Goal: Transaction & Acquisition: Purchase product/service

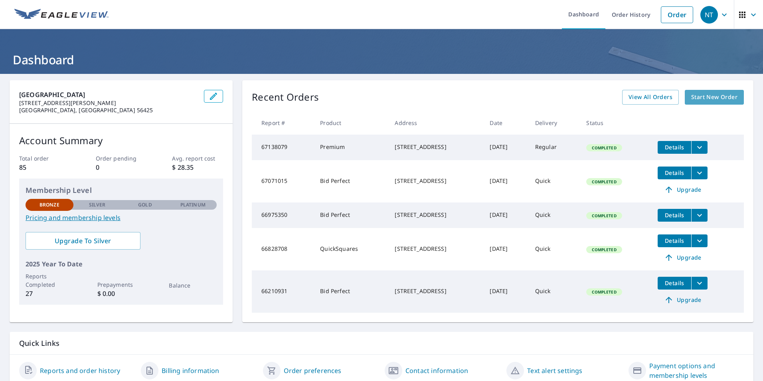
click at [711, 93] on span "Start New Order" at bounding box center [714, 97] width 46 height 10
click at [717, 97] on span "Start New Order" at bounding box center [714, 97] width 46 height 10
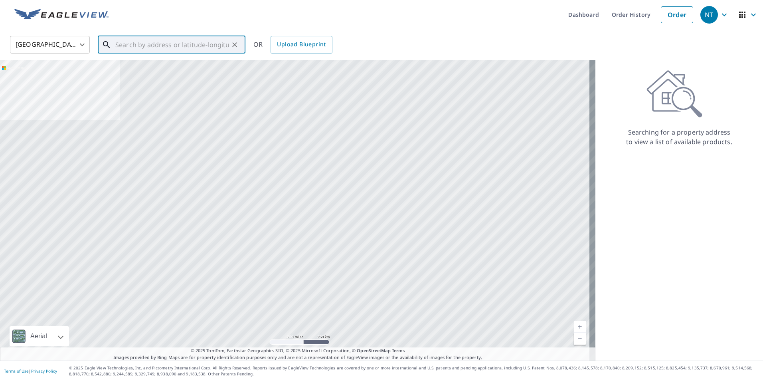
click at [191, 38] on input "text" at bounding box center [172, 45] width 114 height 22
paste input "[STREET_ADDRESS][PERSON_NAME]"
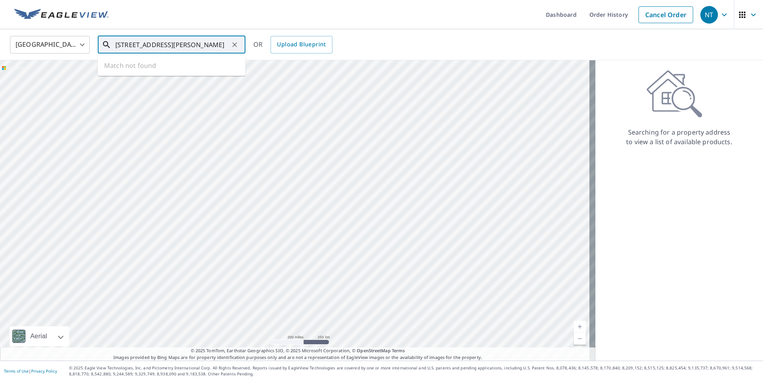
scroll to position [0, 14]
click at [174, 61] on li "[STREET_ADDRESS][PERSON_NAME]" at bounding box center [172, 71] width 148 height 27
type input "[STREET_ADDRESS][PERSON_NAME]"
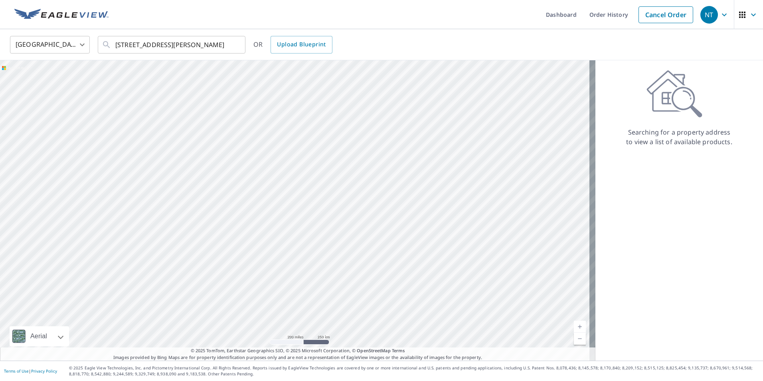
scroll to position [0, 0]
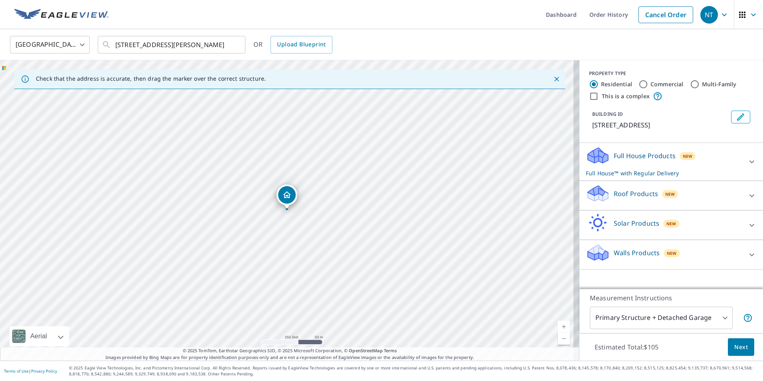
click at [634, 195] on p "Roof Products" at bounding box center [636, 194] width 44 height 10
click at [586, 263] on input "Bid Perfect™ $18" at bounding box center [592, 264] width 12 height 10
checkbox input "true"
checkbox input "false"
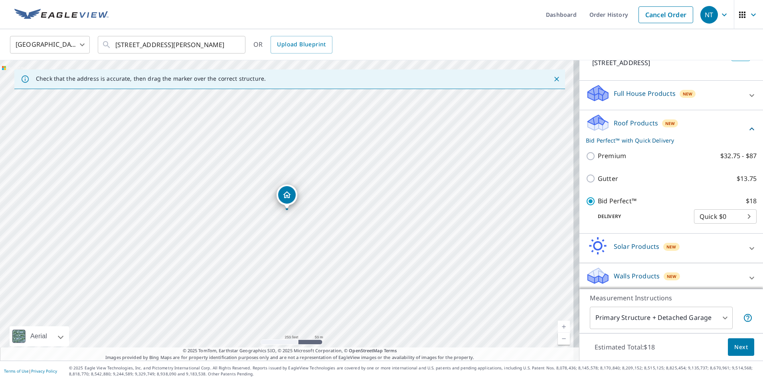
scroll to position [66, 0]
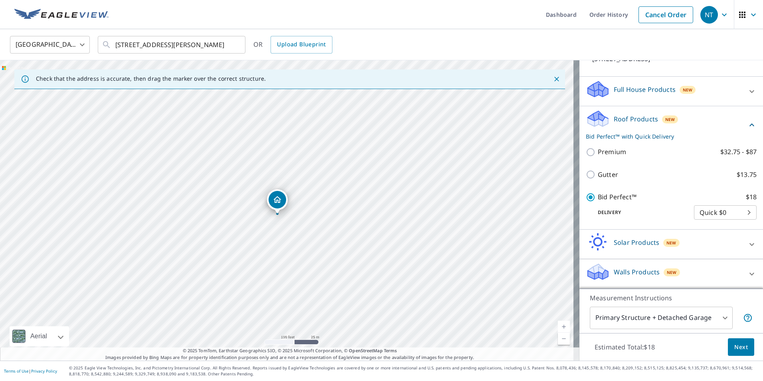
click at [312, 182] on div "[STREET_ADDRESS][PERSON_NAME]" at bounding box center [289, 210] width 579 height 300
drag, startPoint x: 286, startPoint y: 194, endPoint x: 325, endPoint y: 161, distance: 51.2
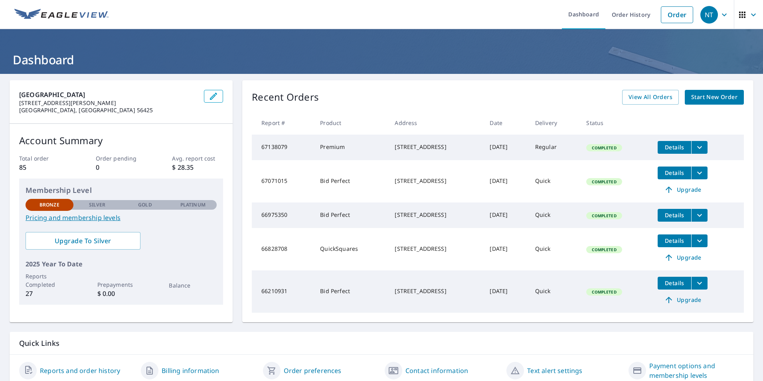
click at [705, 100] on span "Start New Order" at bounding box center [714, 97] width 46 height 10
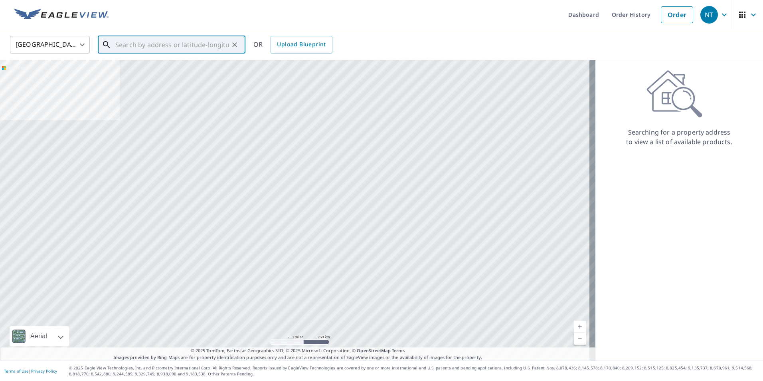
click at [150, 38] on input "text" at bounding box center [172, 45] width 114 height 22
paste input "[STREET_ADDRESS][PERSON_NAME]"
type input "[STREET_ADDRESS][PERSON_NAME]"
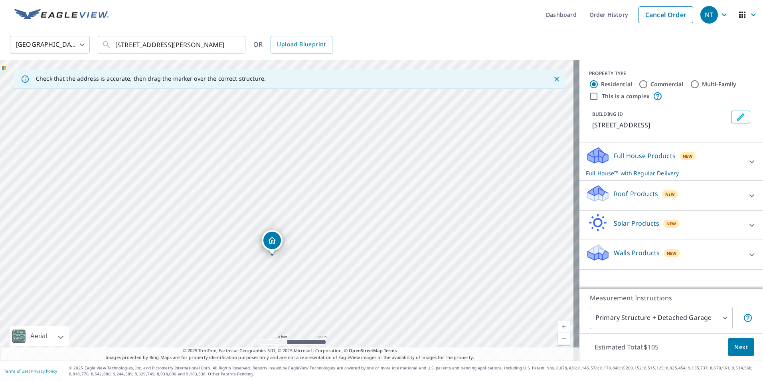
drag, startPoint x: 332, startPoint y: 191, endPoint x: 318, endPoint y: 237, distance: 47.8
click at [318, 237] on div "[STREET_ADDRESS][PERSON_NAME]" at bounding box center [289, 210] width 579 height 300
drag, startPoint x: 216, startPoint y: 196, endPoint x: 189, endPoint y: 169, distance: 38.6
click at [189, 169] on div "[STREET_ADDRESS][PERSON_NAME]" at bounding box center [289, 210] width 579 height 300
drag, startPoint x: 245, startPoint y: 212, endPoint x: 249, endPoint y: 209, distance: 5.1
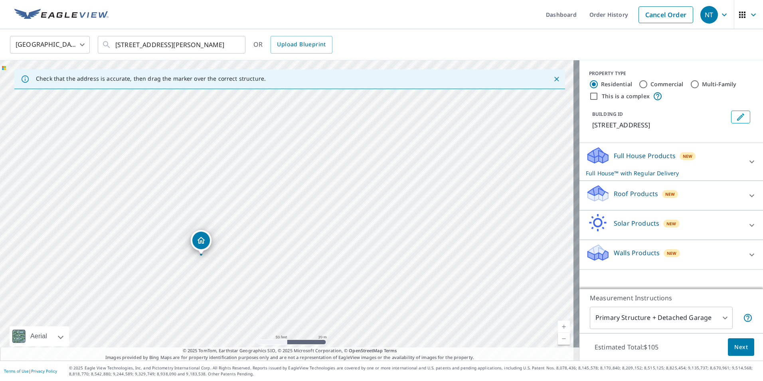
drag, startPoint x: 349, startPoint y: 205, endPoint x: 264, endPoint y: 251, distance: 97.1
click at [264, 251] on div "[STREET_ADDRESS][PERSON_NAME]" at bounding box center [289, 210] width 579 height 300
drag, startPoint x: 285, startPoint y: 190, endPoint x: 245, endPoint y: 170, distance: 44.8
click at [245, 170] on div "[STREET_ADDRESS][PERSON_NAME]" at bounding box center [289, 210] width 579 height 300
drag, startPoint x: 168, startPoint y: 266, endPoint x: 235, endPoint y: 206, distance: 90.1
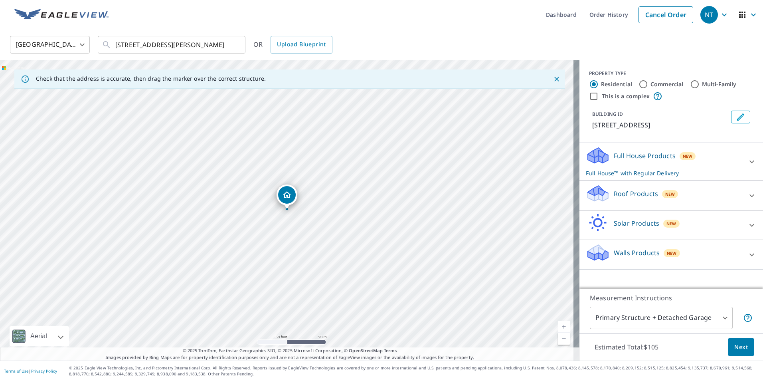
click at [622, 191] on p "Roof Products" at bounding box center [636, 194] width 44 height 10
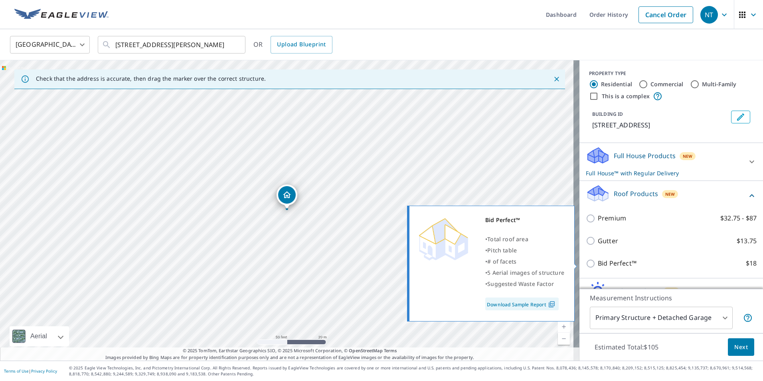
click at [586, 265] on input "Bid Perfect™ $18" at bounding box center [592, 264] width 12 height 10
checkbox input "true"
checkbox input "false"
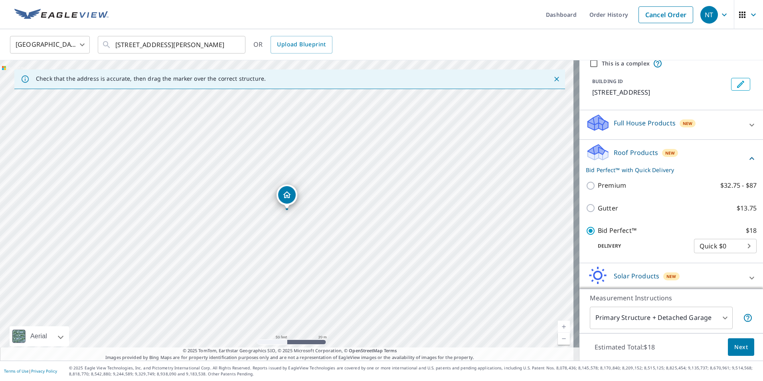
scroll to position [66, 0]
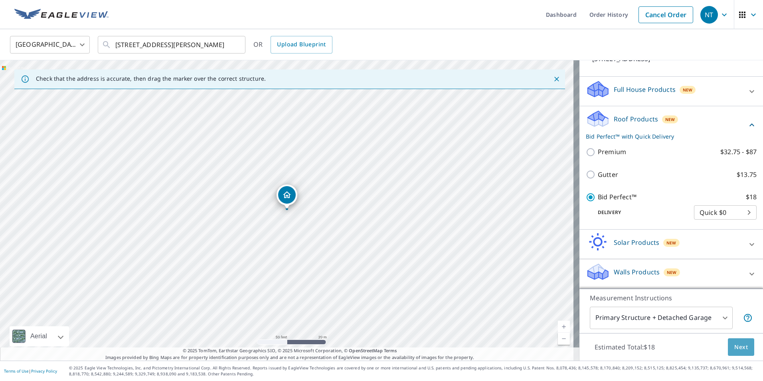
click at [736, 345] on span "Next" at bounding box center [741, 347] width 14 height 10
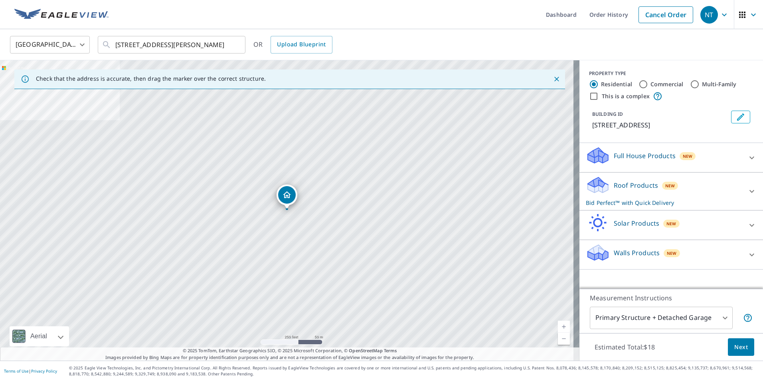
drag, startPoint x: 287, startPoint y: 198, endPoint x: 264, endPoint y: 220, distance: 31.9
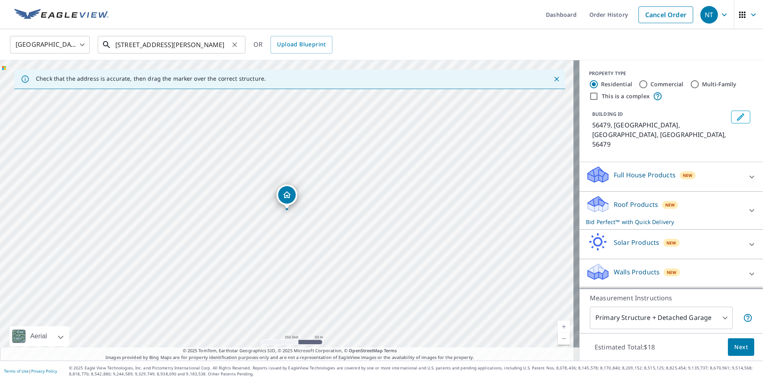
click at [191, 43] on input "[STREET_ADDRESS][PERSON_NAME]" at bounding box center [172, 45] width 114 height 22
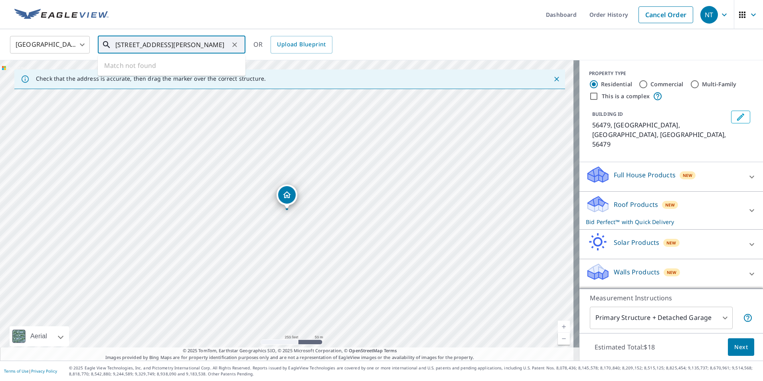
click at [235, 44] on icon "Clear" at bounding box center [234, 44] width 5 height 5
click at [182, 46] on input "text" at bounding box center [172, 45] width 114 height 22
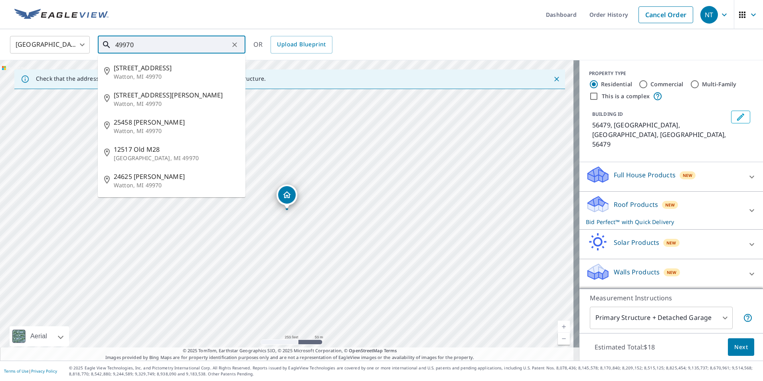
type input "49970"
